Goal: Navigation & Orientation: Understand site structure

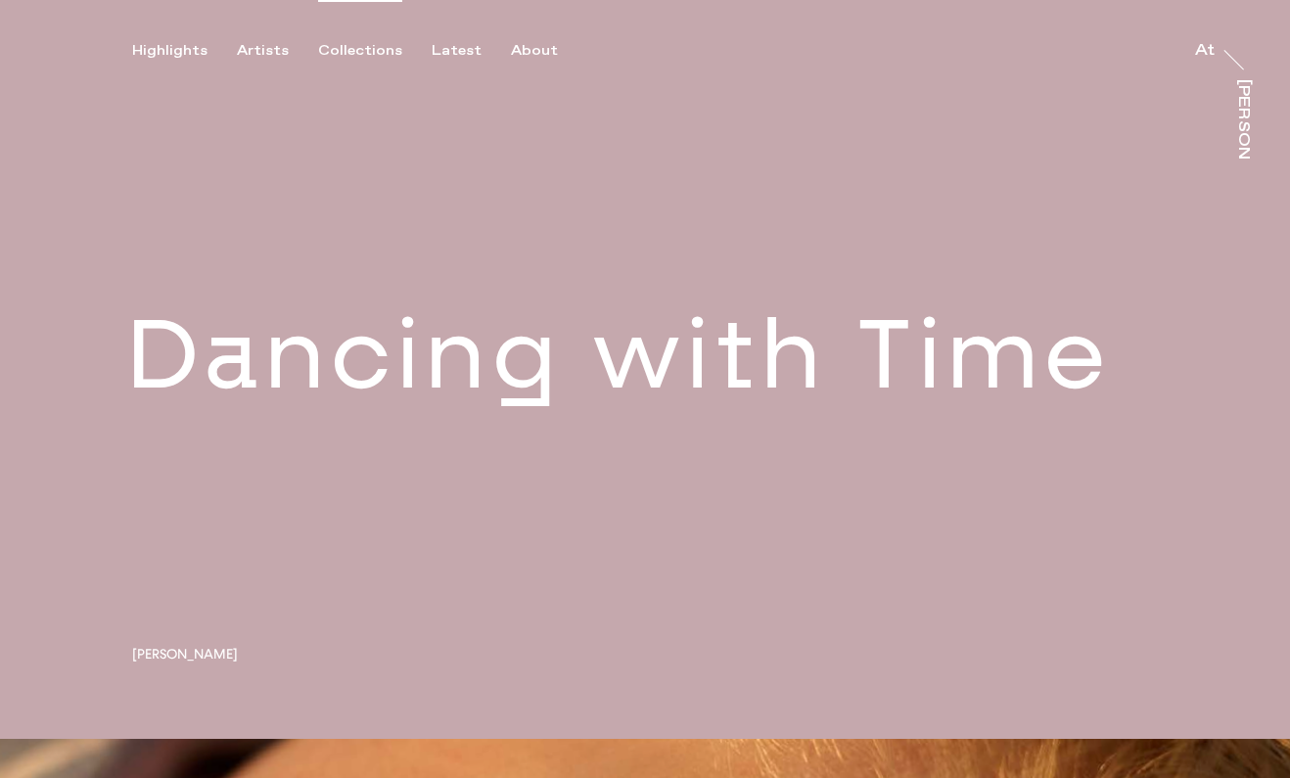
click at [357, 57] on div "Collections" at bounding box center [360, 51] width 84 height 18
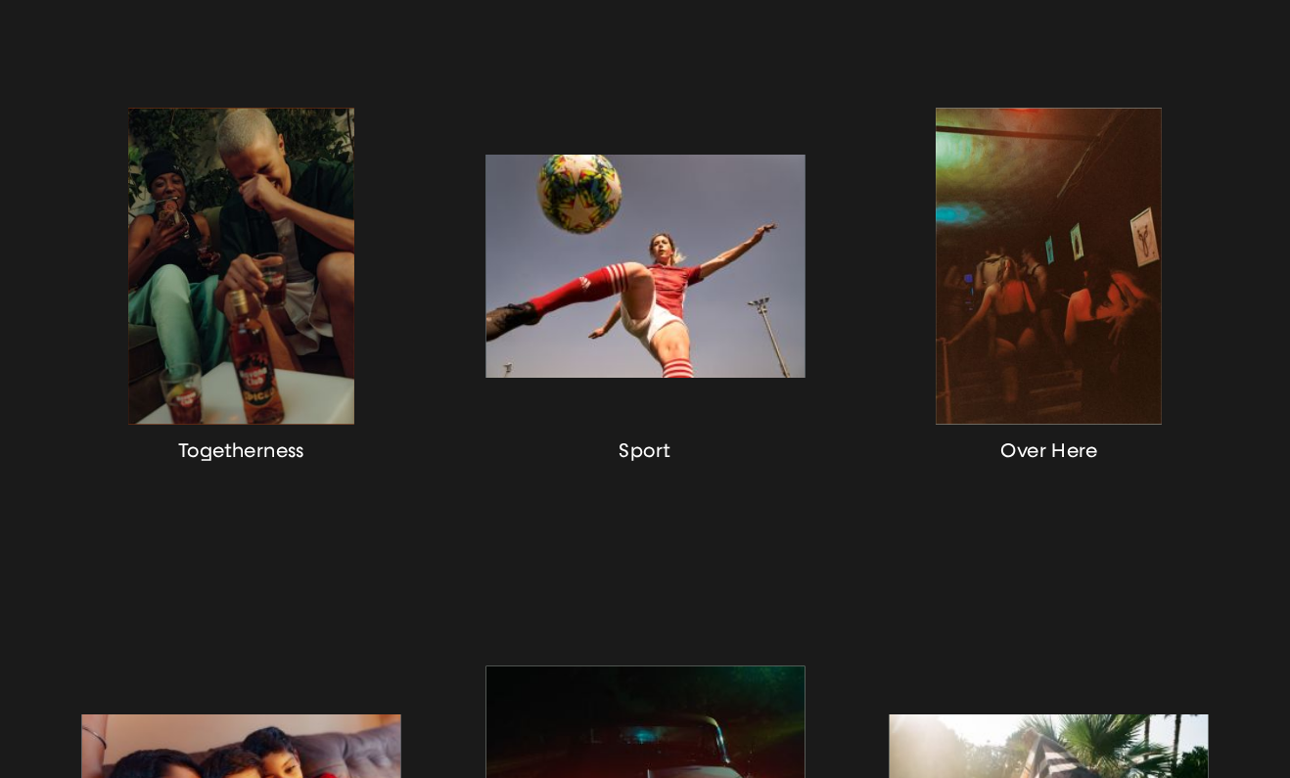
scroll to position [500, 0]
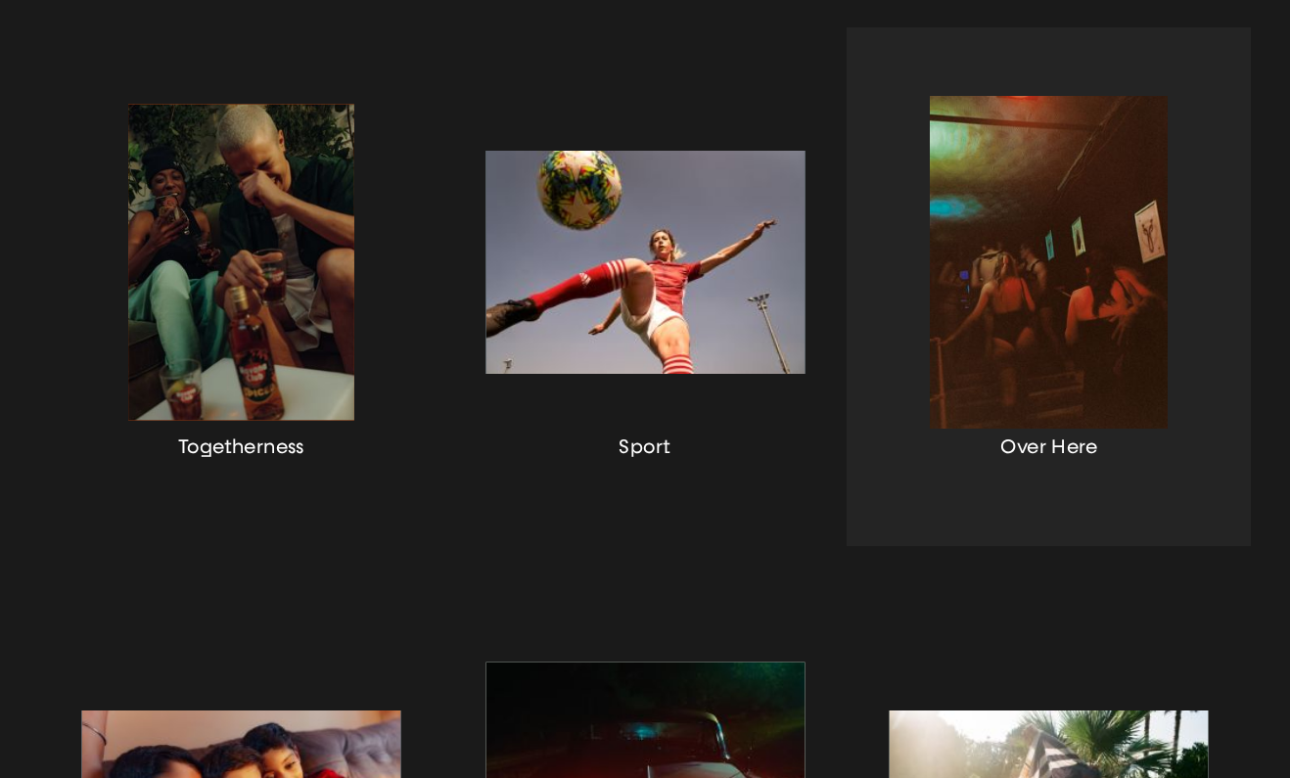
click at [1019, 305] on div "button" at bounding box center [1049, 286] width 404 height 519
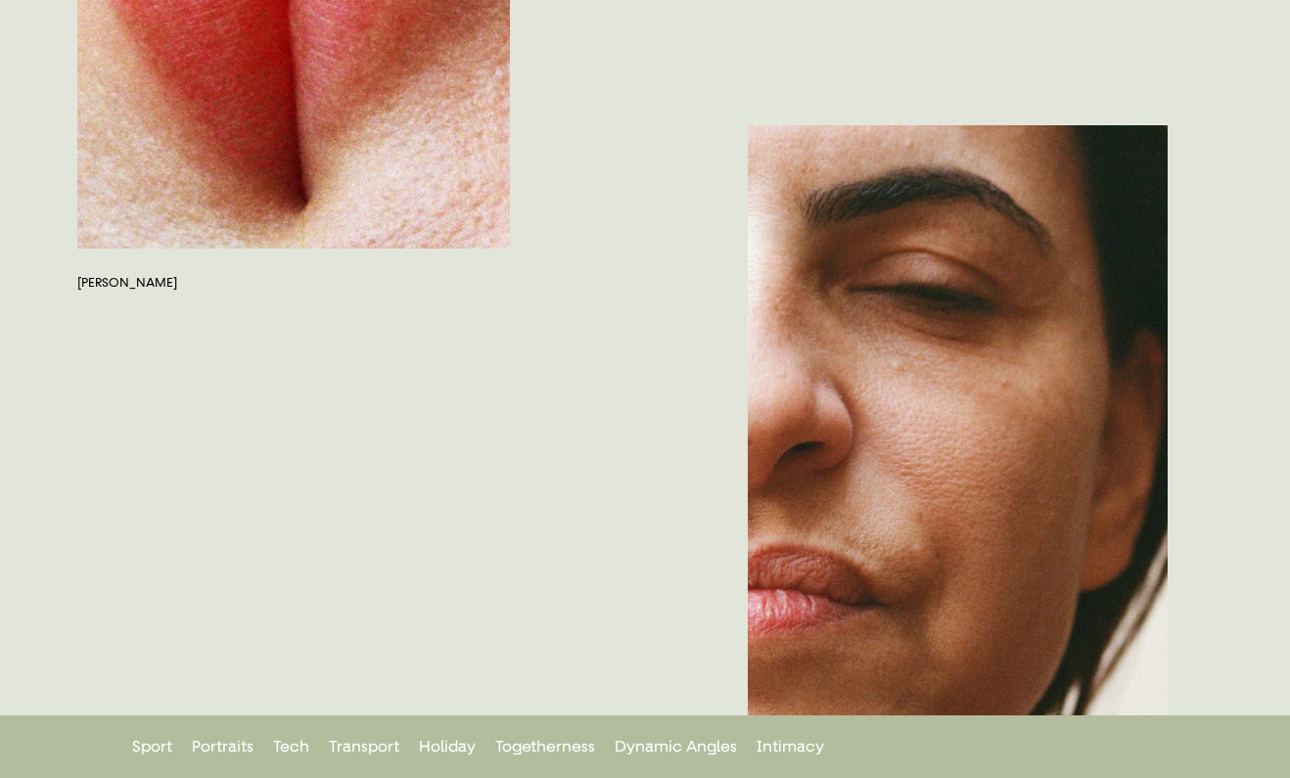
scroll to position [2305, 0]
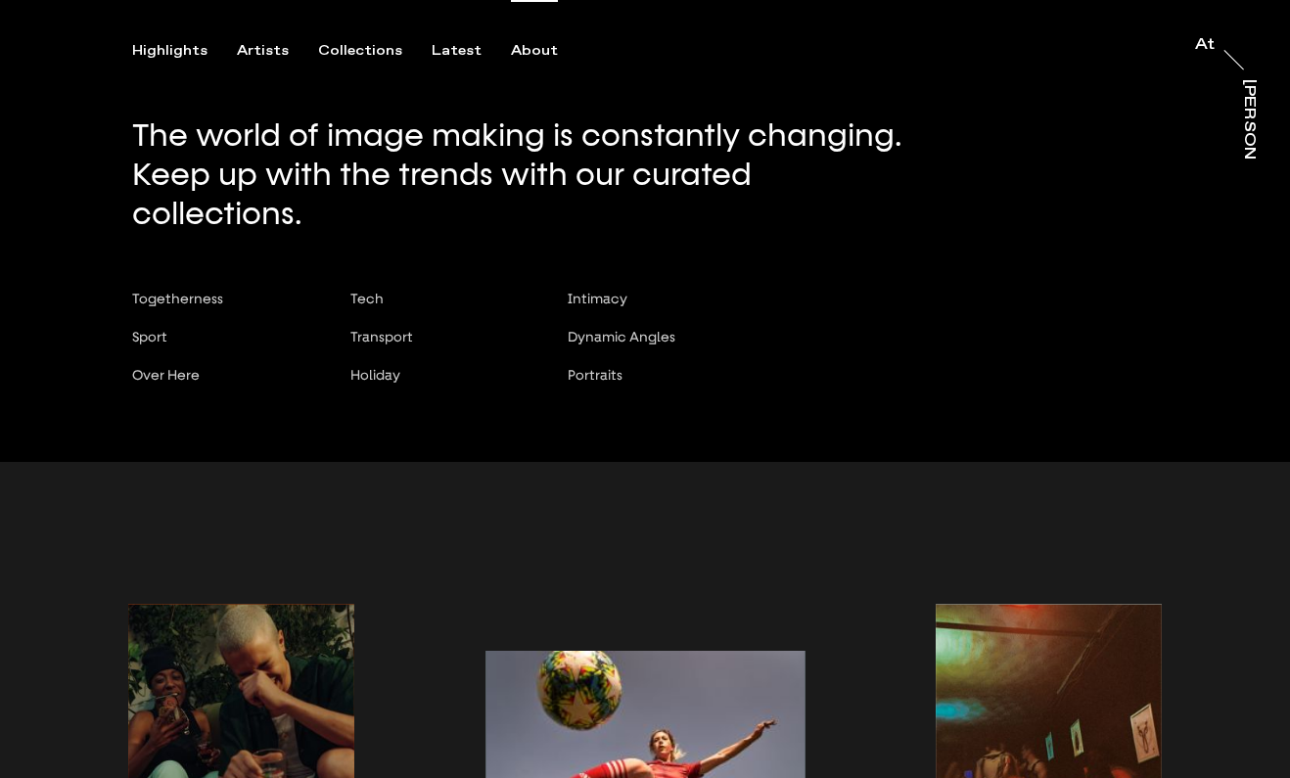
click at [532, 49] on div "About" at bounding box center [534, 51] width 47 height 18
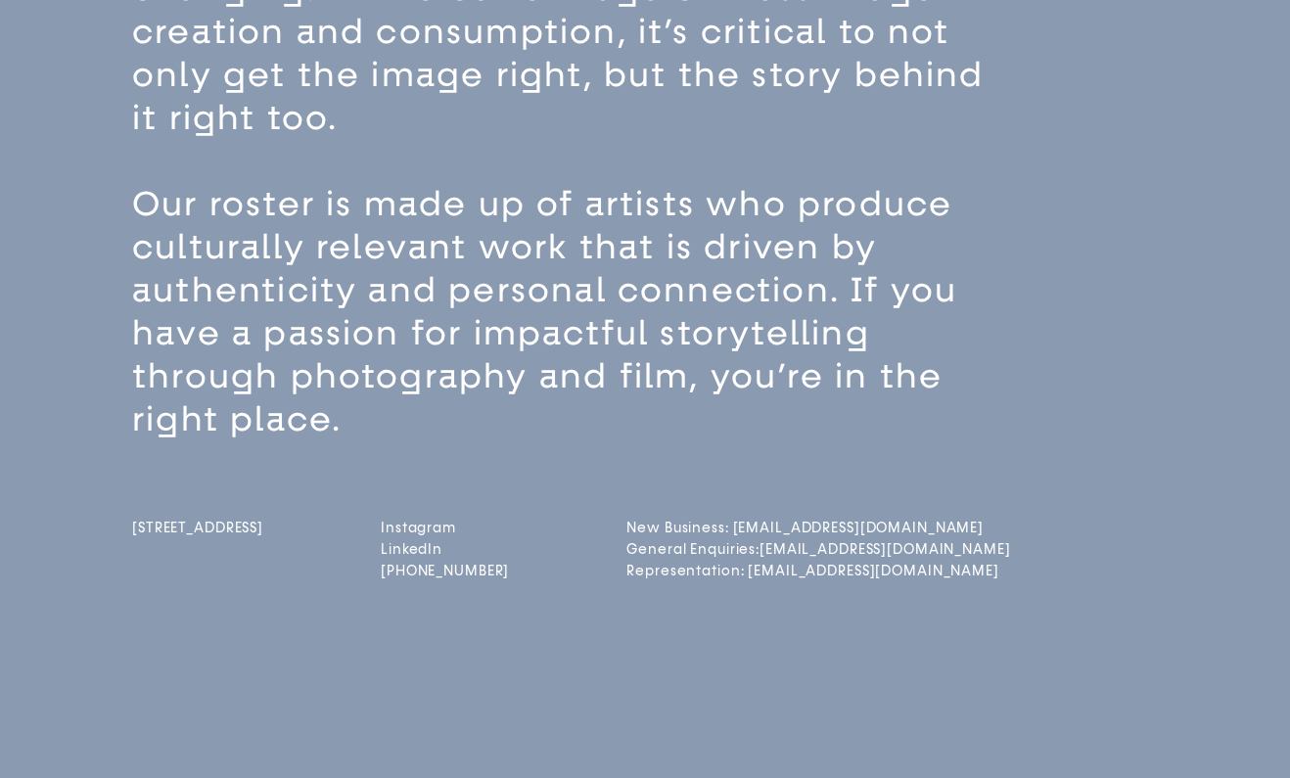
scroll to position [248, 0]
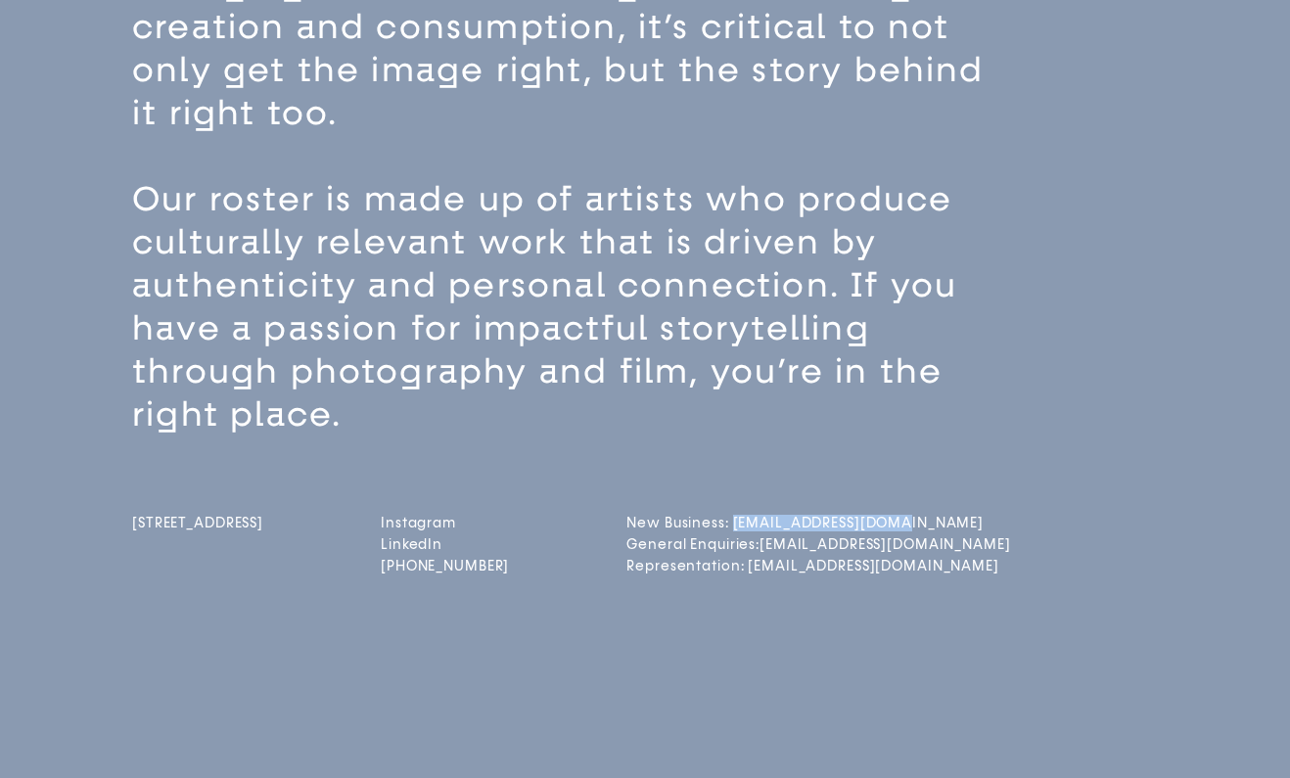
drag, startPoint x: 921, startPoint y: 523, endPoint x: 770, endPoint y: 526, distance: 150.8
click at [770, 526] on div "[STREET_ADDRESS] Instagram LinkedIn [PHONE_NUMBER] New Business: [EMAIL_ADDRESS…" at bounding box center [679, 508] width 1094 height 143
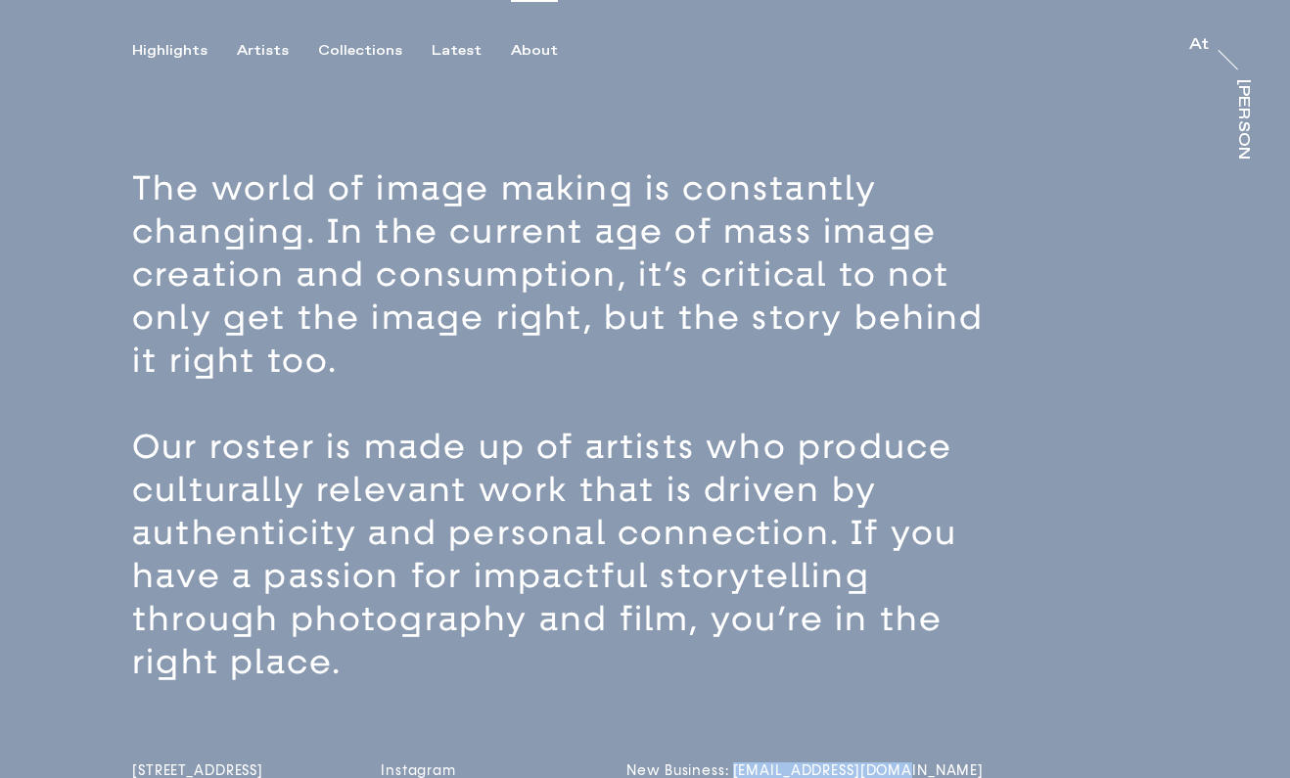
scroll to position [0, 0]
click at [249, 56] on div "Artists" at bounding box center [263, 51] width 52 height 18
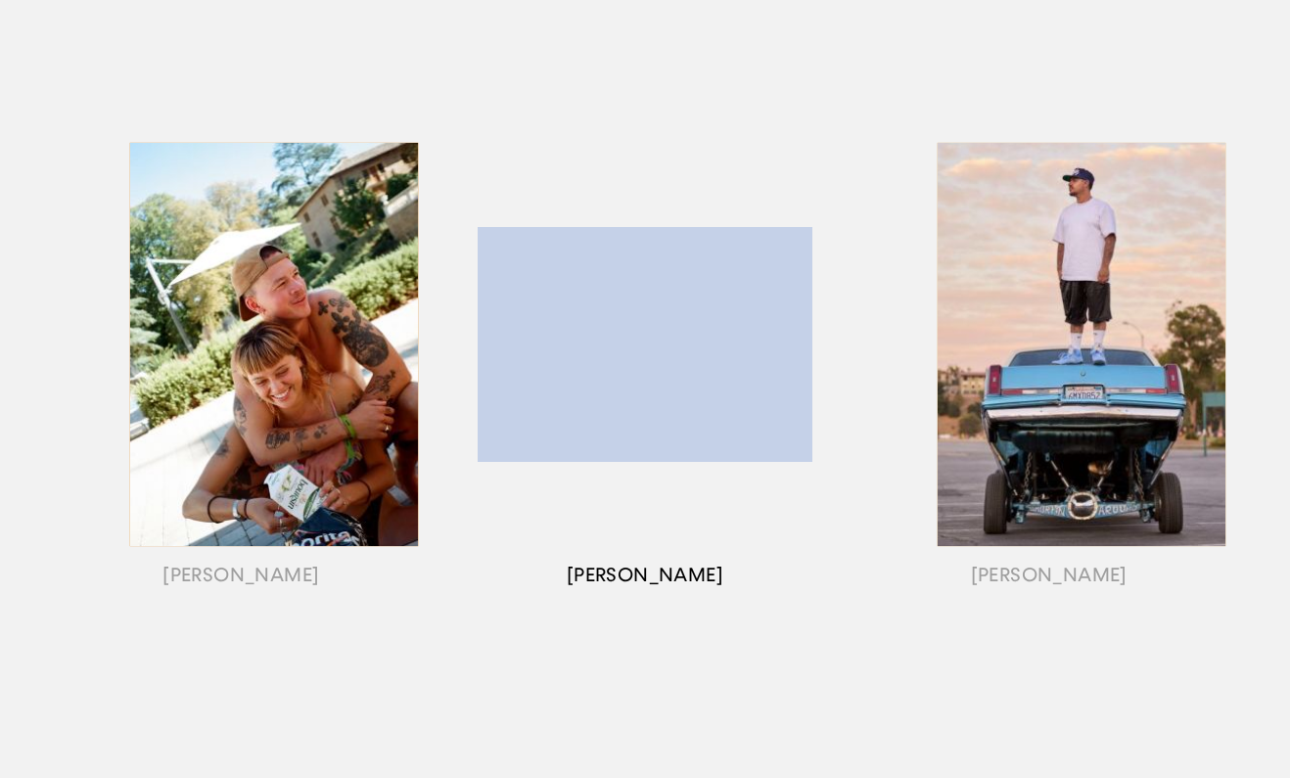
scroll to position [242, 0]
